Goal: Check status: Check status

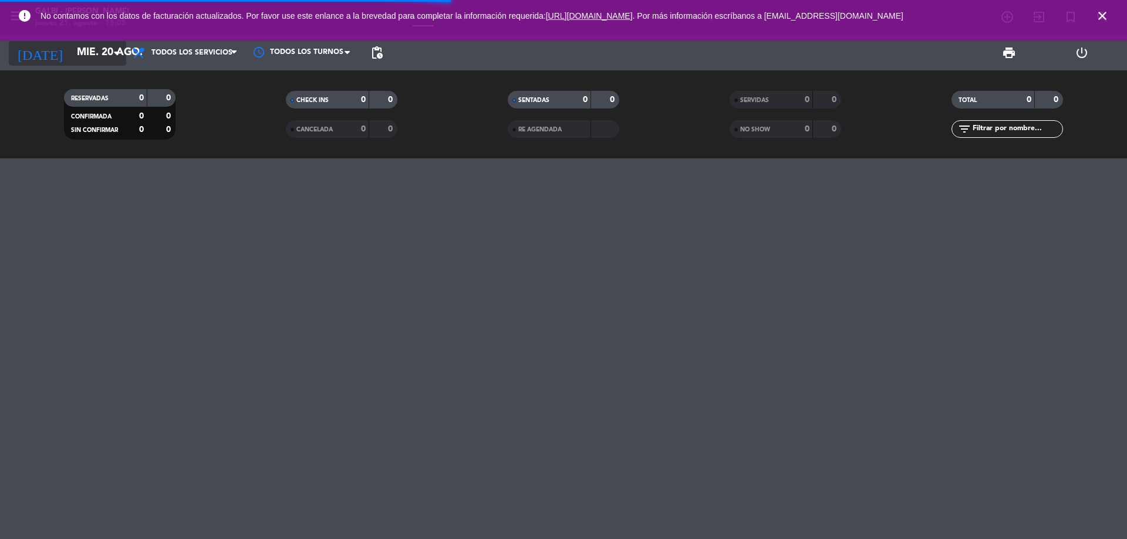
click at [104, 56] on input "mié. 20 ago." at bounding box center [139, 52] width 136 height 23
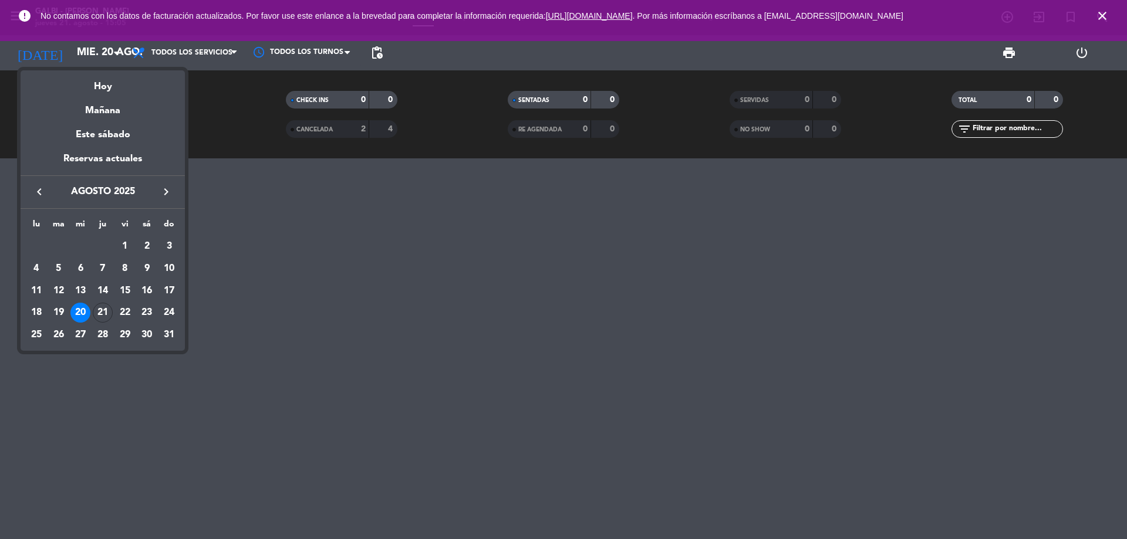
click at [109, 305] on div "21" at bounding box center [103, 313] width 20 height 20
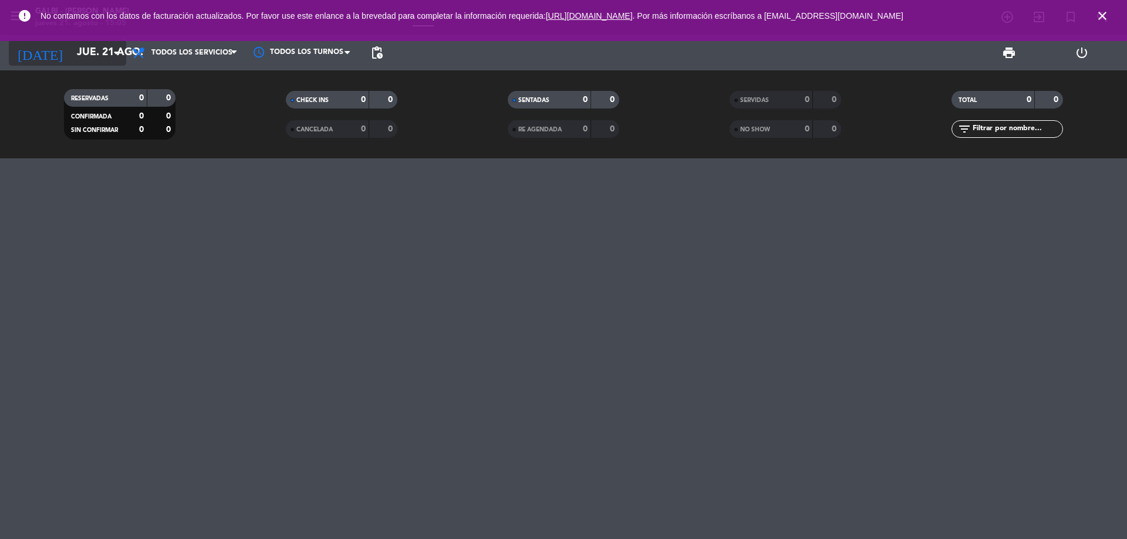
click at [92, 65] on div "[DATE] jue. 21 ago. arrow_drop_down" at bounding box center [67, 53] width 117 height 26
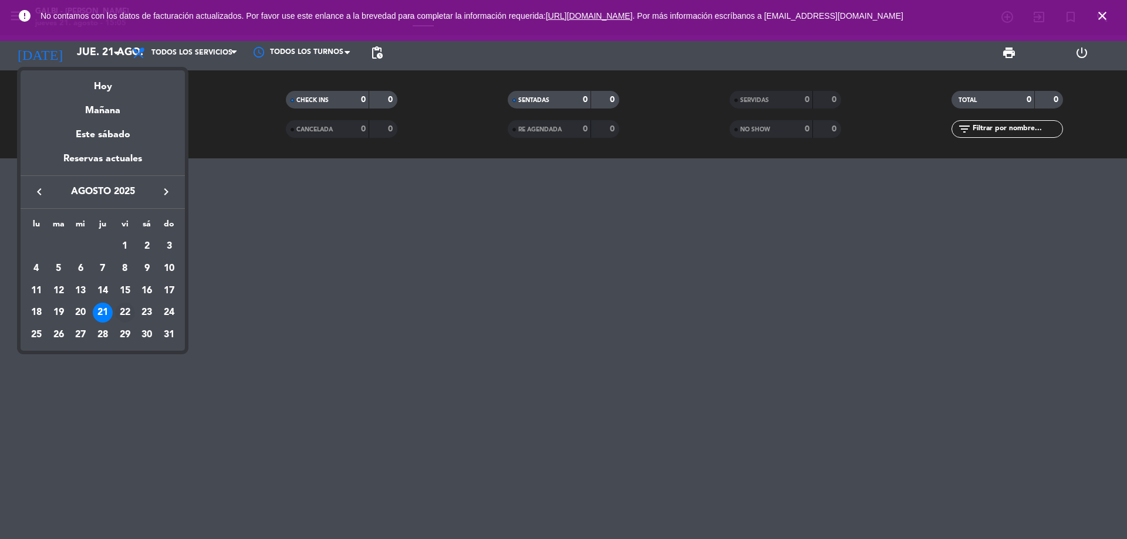
click at [131, 313] on div "22" at bounding box center [125, 313] width 20 height 20
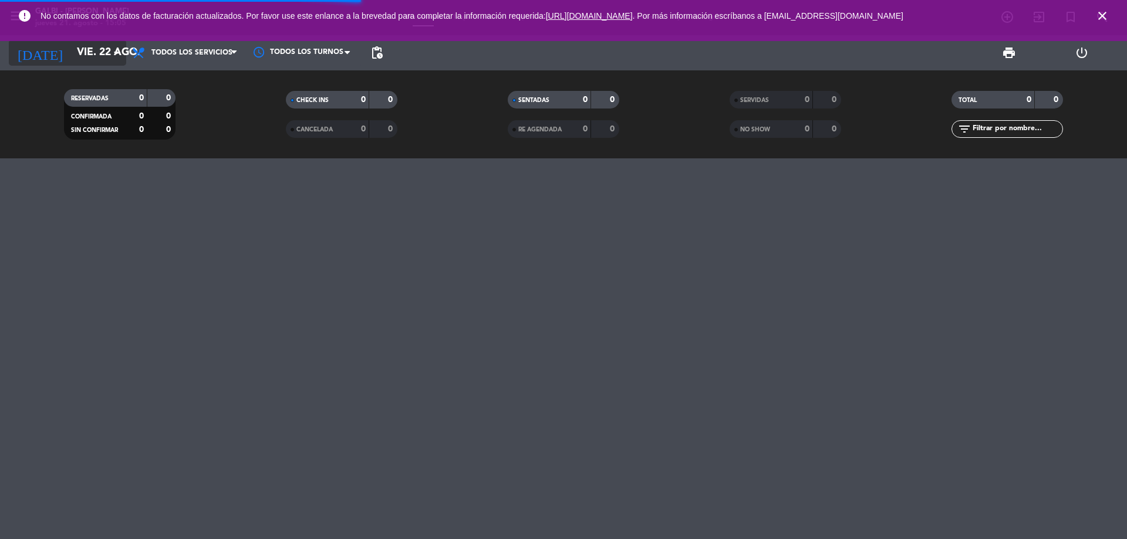
click at [71, 53] on input "vie. 22 ago." at bounding box center [139, 52] width 136 height 23
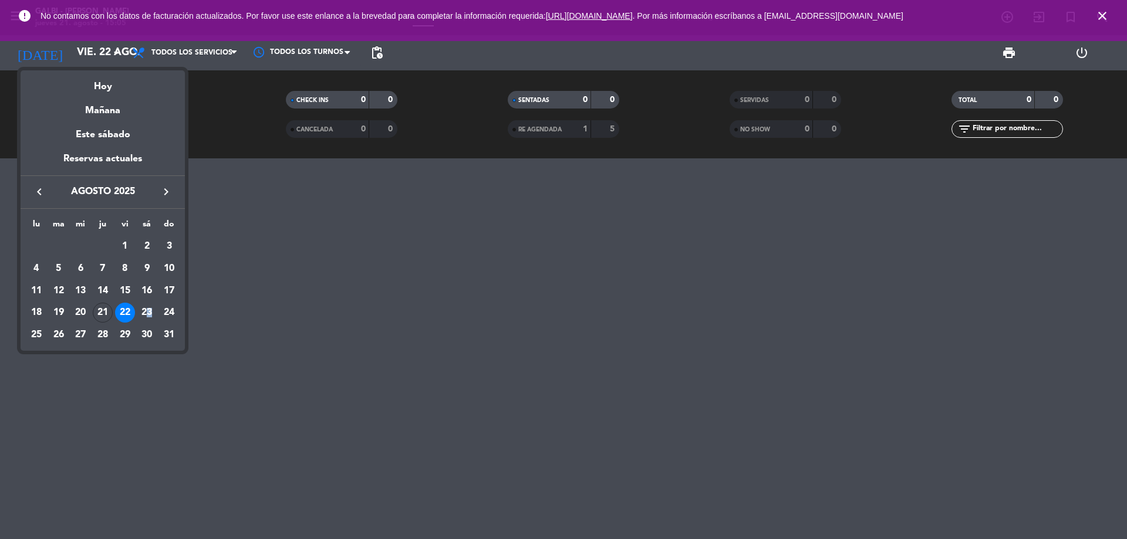
click at [148, 306] on div "23" at bounding box center [147, 313] width 20 height 20
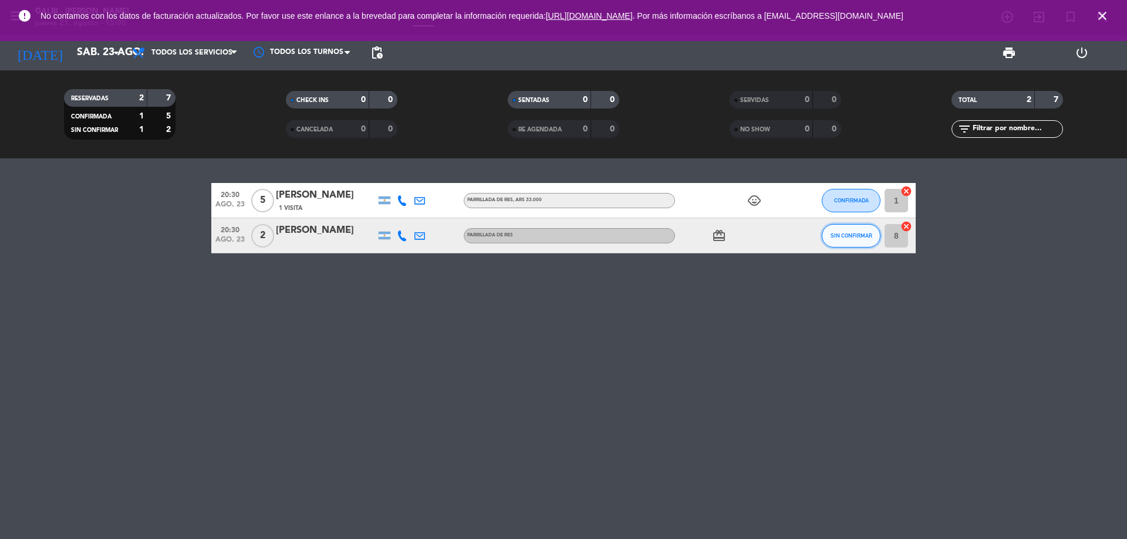
click at [839, 235] on span "SIN CONFIRMAR" at bounding box center [851, 235] width 42 height 6
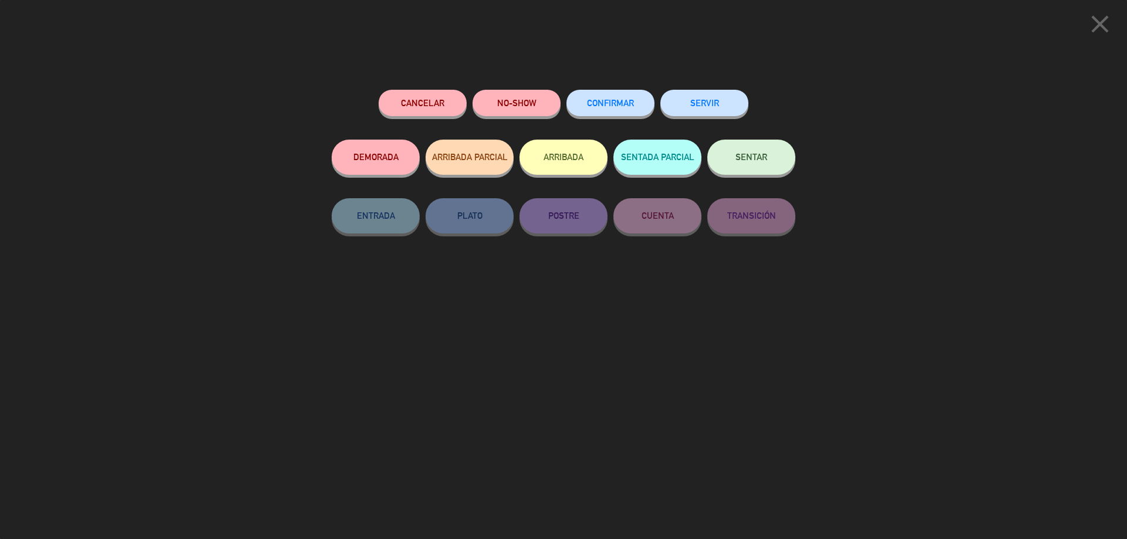
click at [615, 112] on button "CONFIRMAR" at bounding box center [610, 103] width 88 height 26
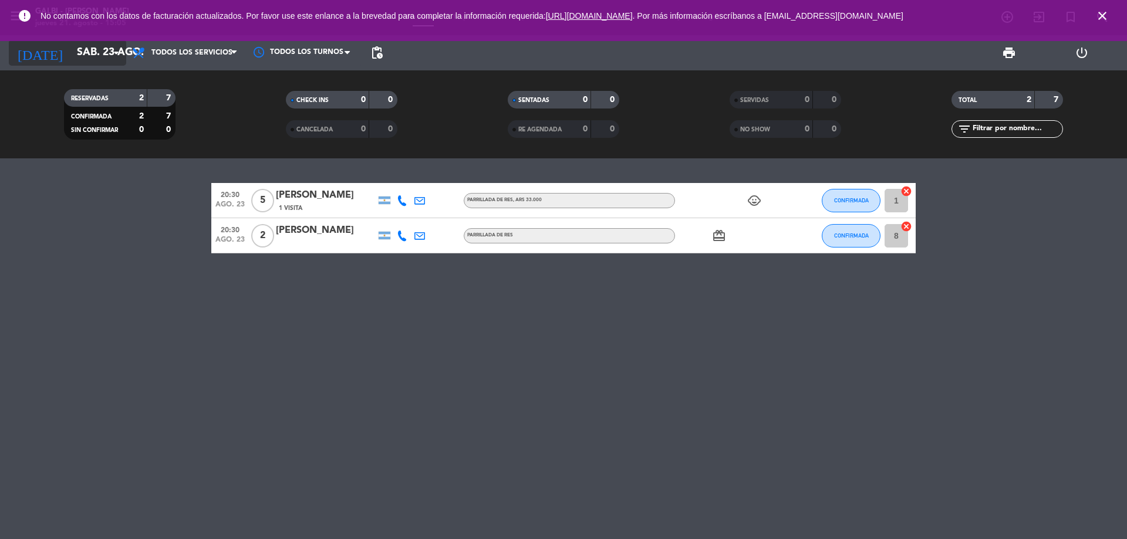
click at [106, 49] on input "sáb. 23 ago." at bounding box center [139, 52] width 136 height 23
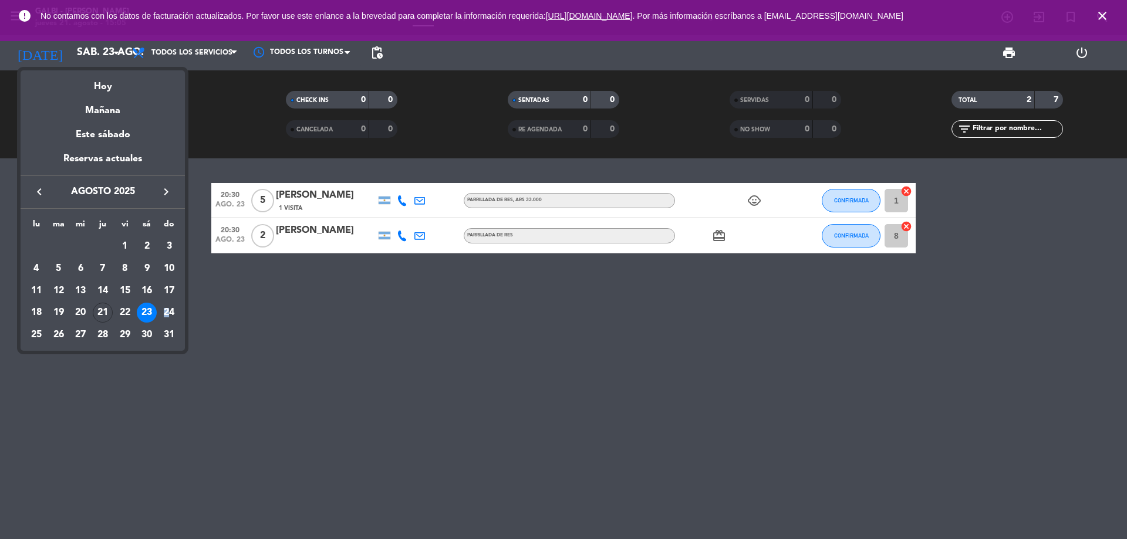
click at [167, 309] on div "24" at bounding box center [169, 313] width 20 height 20
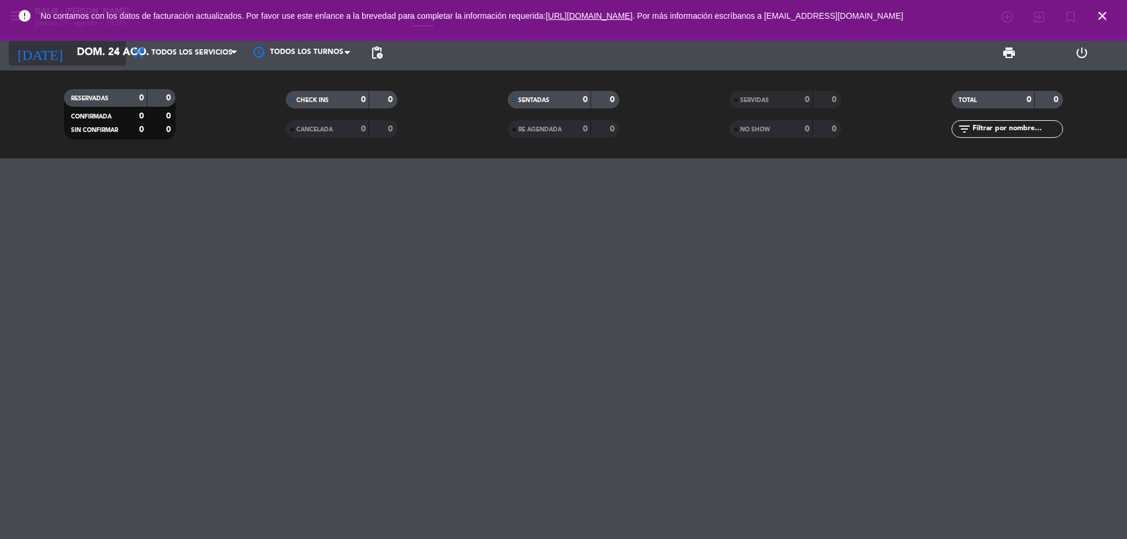
click at [109, 57] on input "dom. 24 ago." at bounding box center [139, 52] width 136 height 23
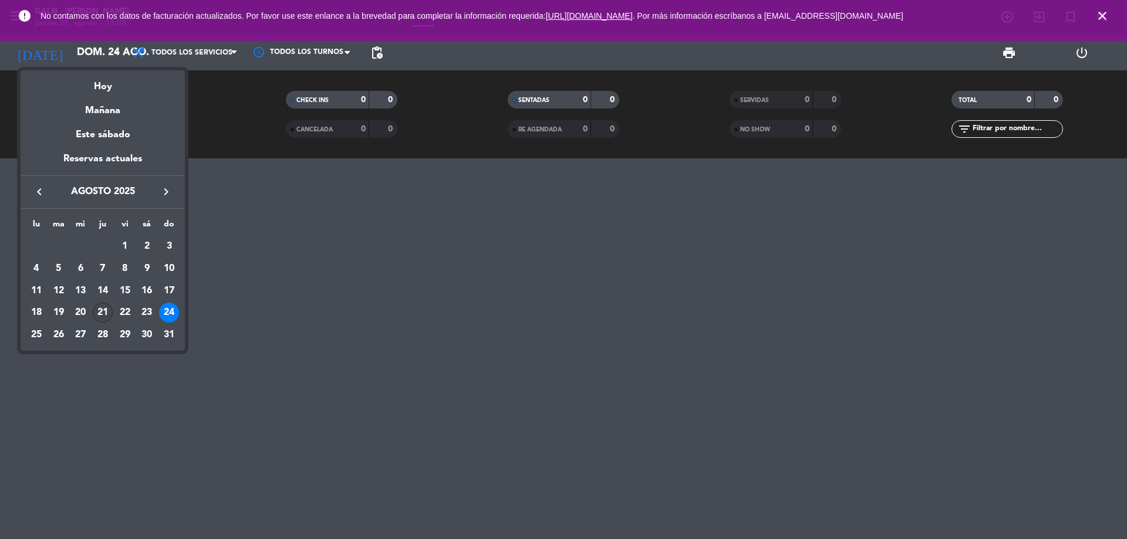
click at [107, 313] on div "21" at bounding box center [103, 313] width 20 height 20
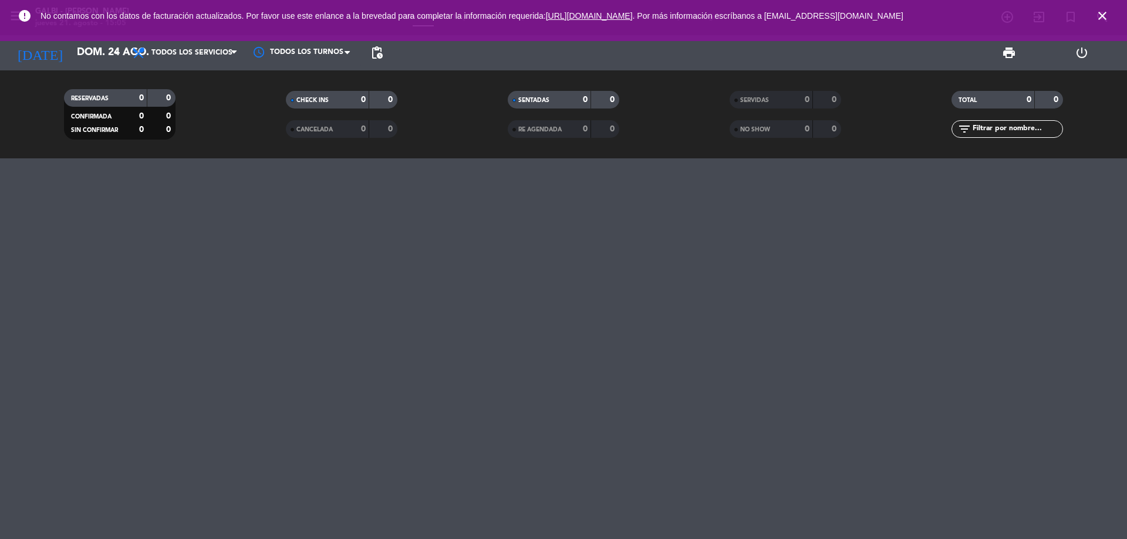
type input "jue. 21 ago."
